Goal: Information Seeking & Learning: Learn about a topic

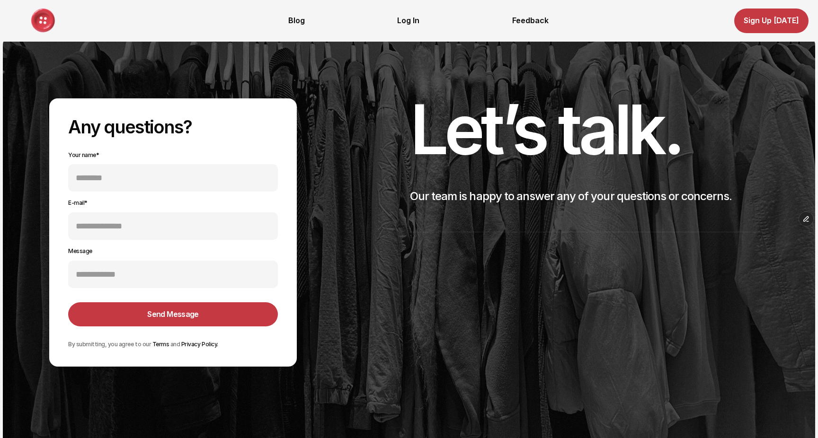
scroll to position [2479, 0]
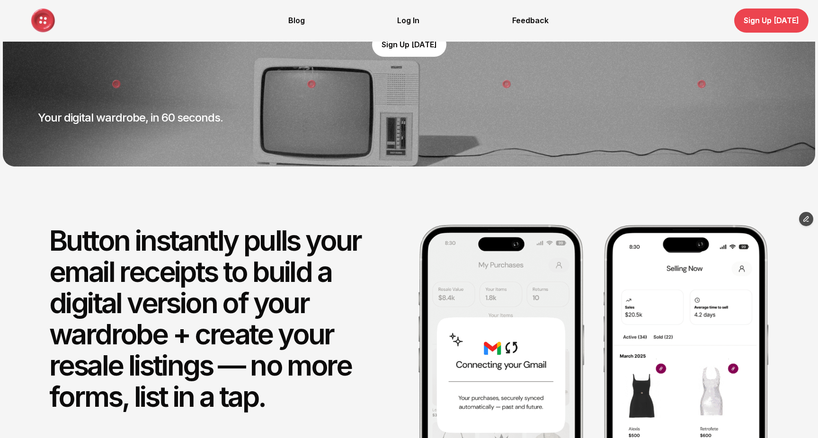
click at [762, 17] on p "Sign Up [DATE]" at bounding box center [771, 20] width 55 height 9
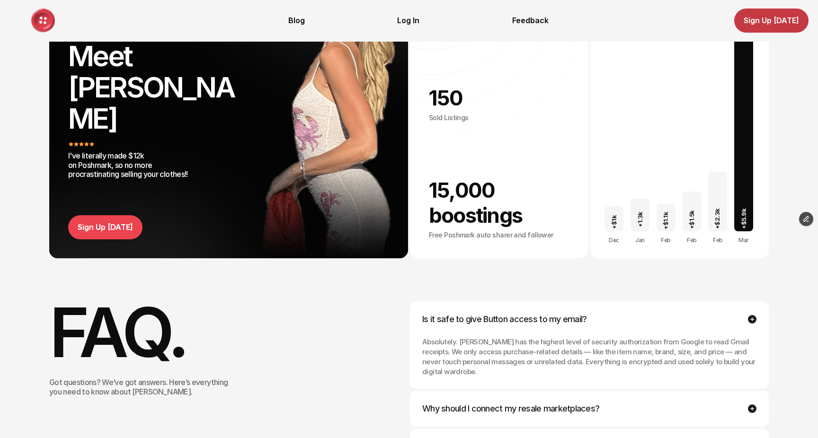
click at [105, 223] on p "Sign Up [DATE]" at bounding box center [105, 227] width 55 height 9
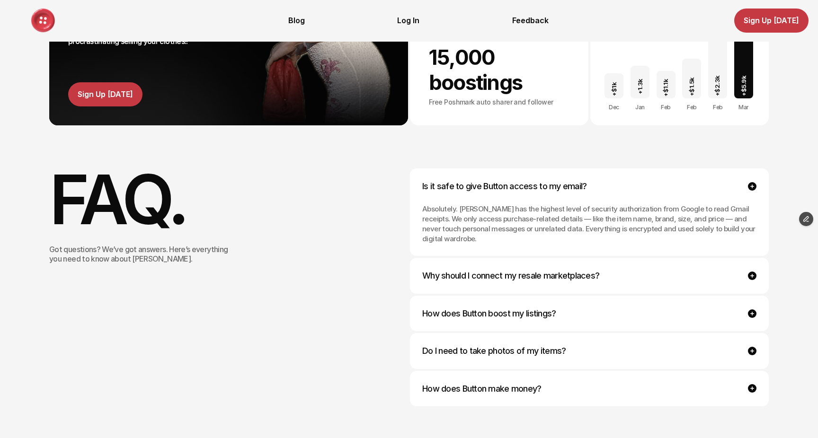
click at [455, 296] on div "How does Button boost my listings?" at bounding box center [589, 314] width 359 height 36
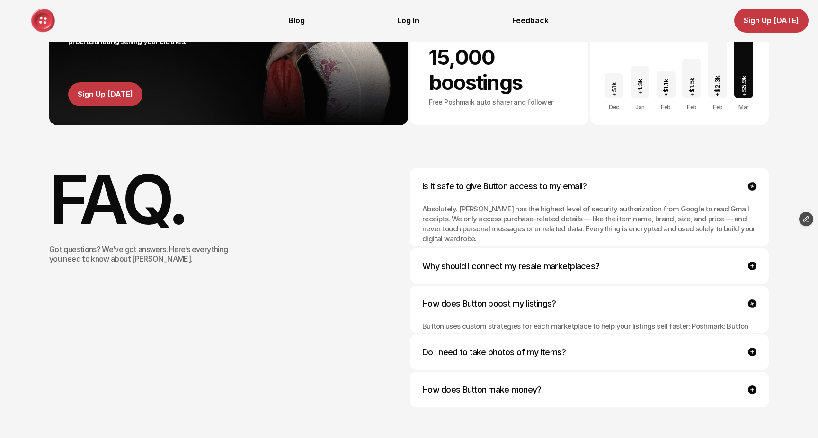
scroll to position [2062, 0]
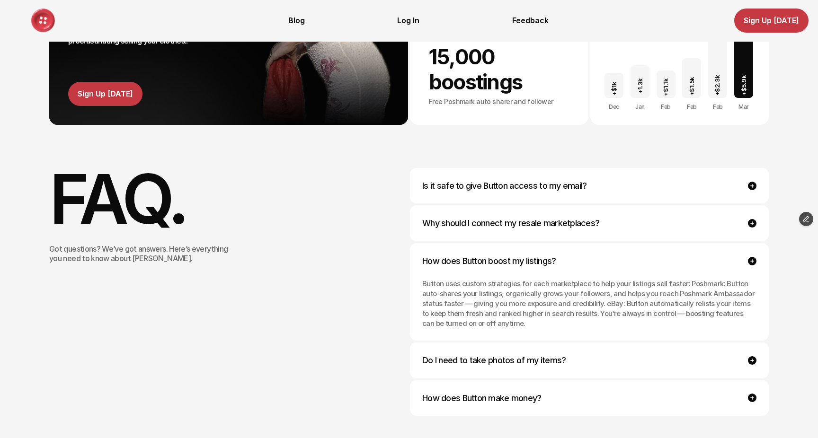
click at [456, 343] on div "Do I need to take photos of my items?" at bounding box center [589, 361] width 359 height 36
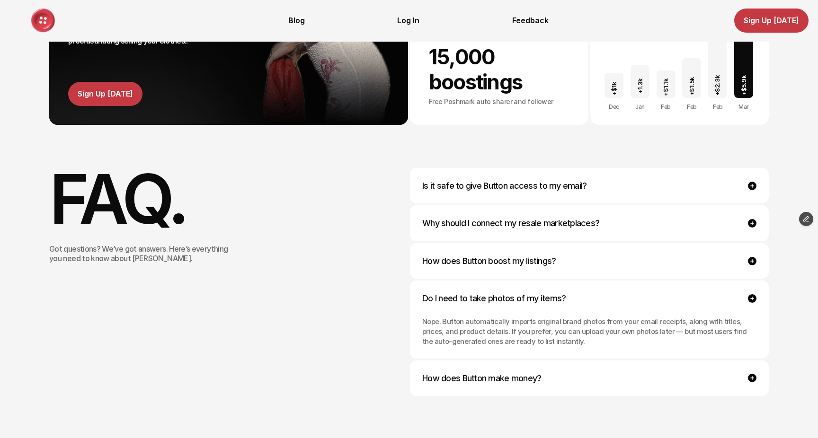
click at [458, 373] on span "How does Button make money?" at bounding box center [481, 378] width 119 height 11
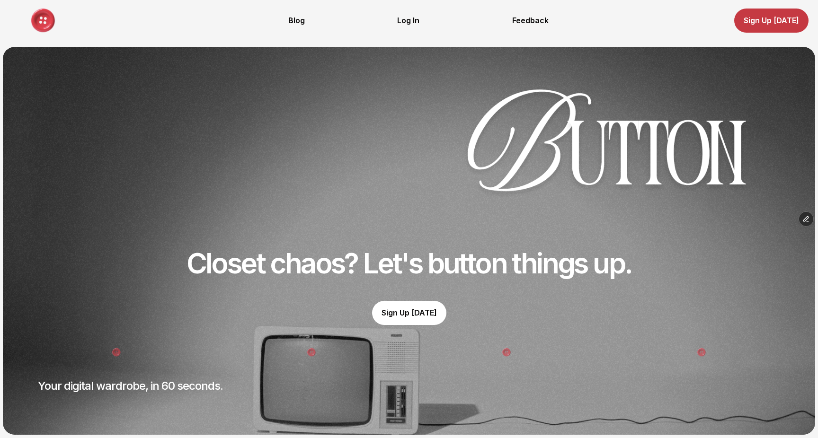
scroll to position [0, 0]
